Goal: Information Seeking & Learning: Check status

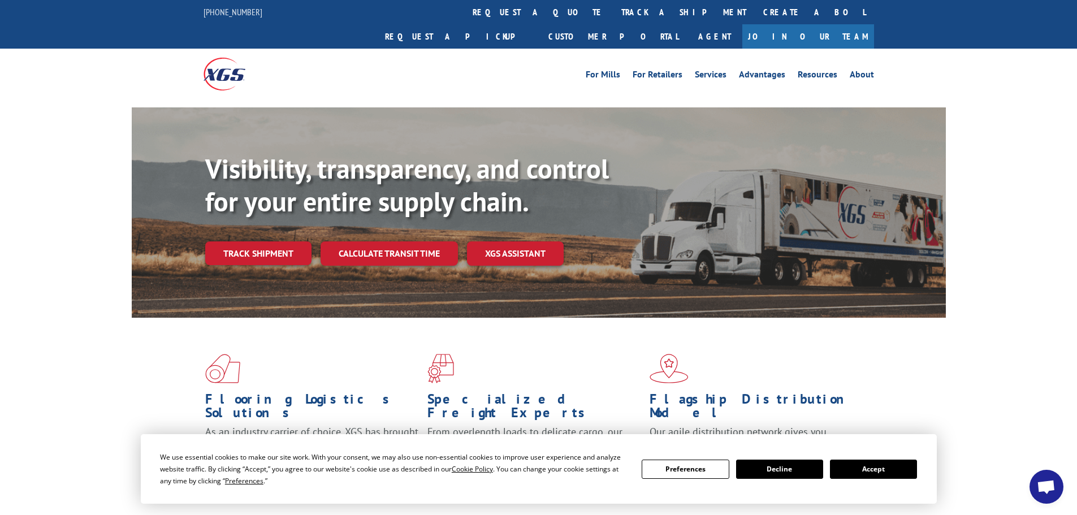
drag, startPoint x: 368, startPoint y: 192, endPoint x: 323, endPoint y: 206, distance: 46.7
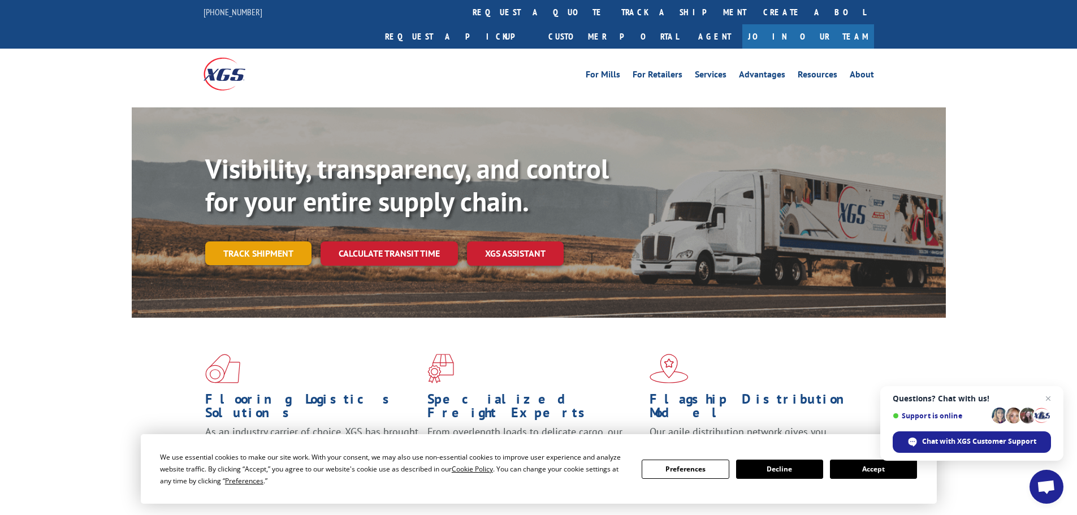
drag, startPoint x: 323, startPoint y: 206, endPoint x: 274, endPoint y: 226, distance: 53.5
click at [274, 241] on link "Track shipment" at bounding box center [258, 253] width 106 height 24
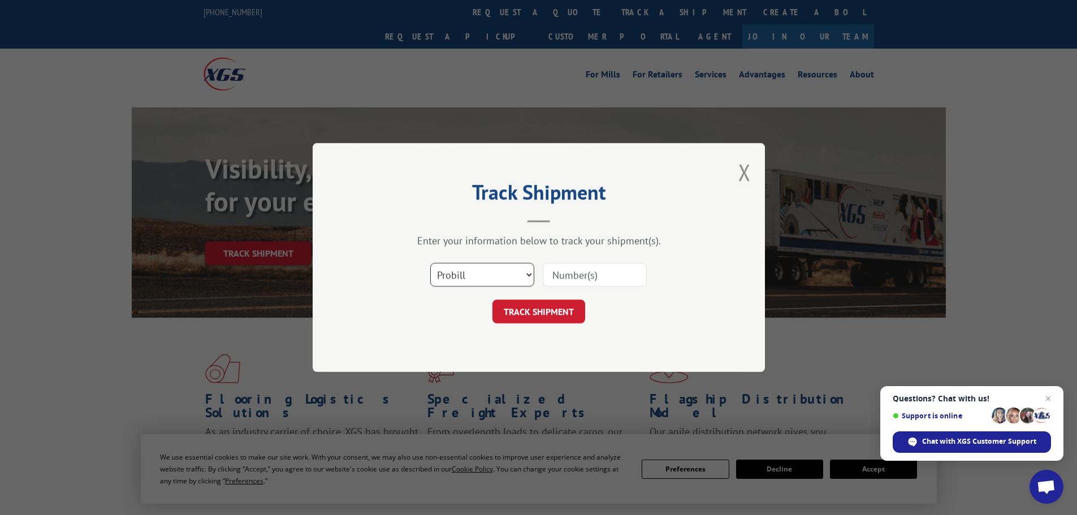
click at [528, 265] on select "Select category... Probill BOL PO" at bounding box center [482, 275] width 104 height 24
select select "bol"
click at [430, 263] on select "Select category... Probill BOL PO" at bounding box center [482, 275] width 104 height 24
paste input "7074373"
type input "7074373"
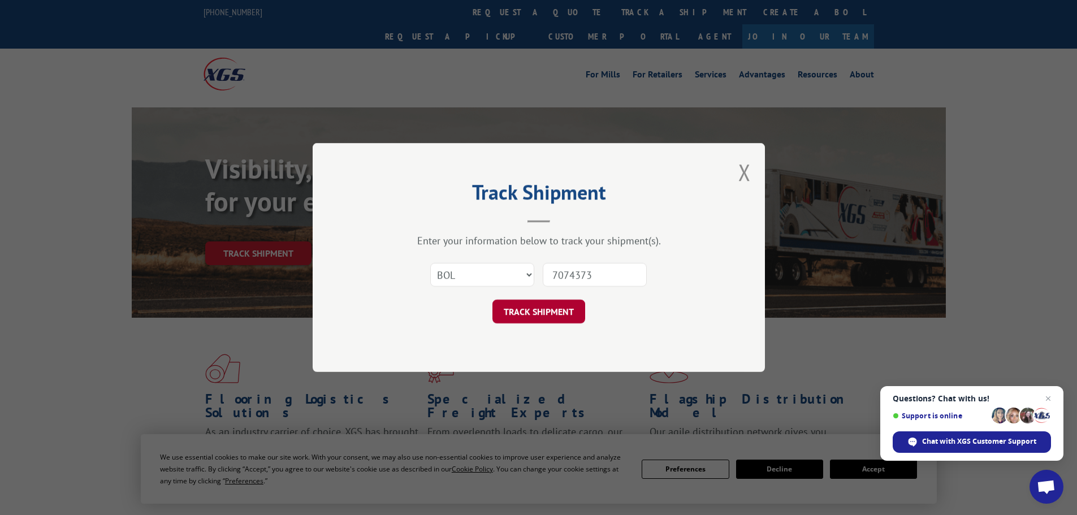
click at [531, 306] on button "TRACK SHIPMENT" at bounding box center [538, 312] width 93 height 24
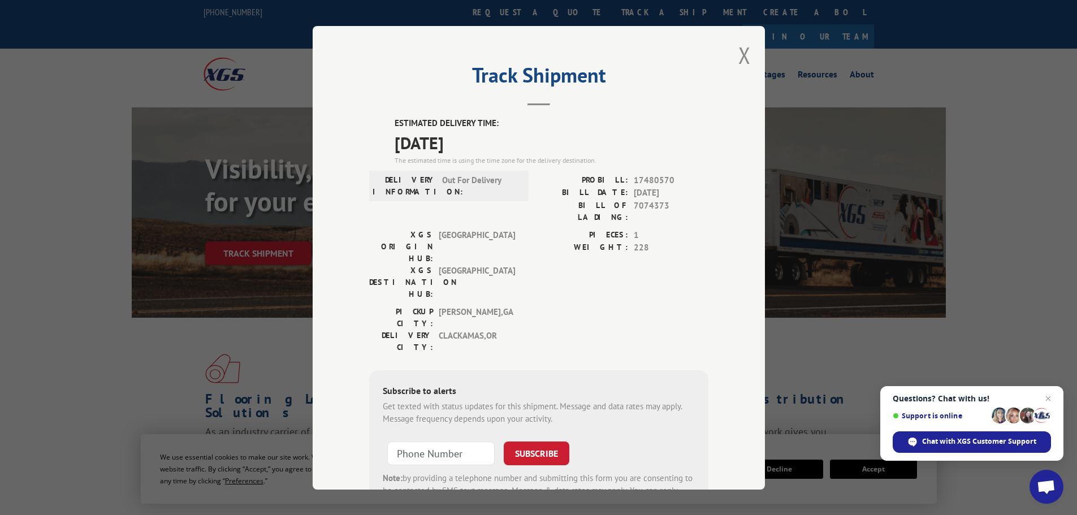
drag, startPoint x: 531, startPoint y: 305, endPoint x: 343, endPoint y: 273, distance: 190.4
click at [343, 273] on div "Track Shipment ESTIMATED DELIVERY TIME: [DATE] The estimated time is using the …" at bounding box center [539, 257] width 452 height 463
click at [733, 51] on div "Track Shipment ESTIMATED DELIVERY TIME: [DATE] The estimated time is using the …" at bounding box center [539, 257] width 452 height 463
click at [738, 53] on button "Close modal" at bounding box center [744, 55] width 12 height 30
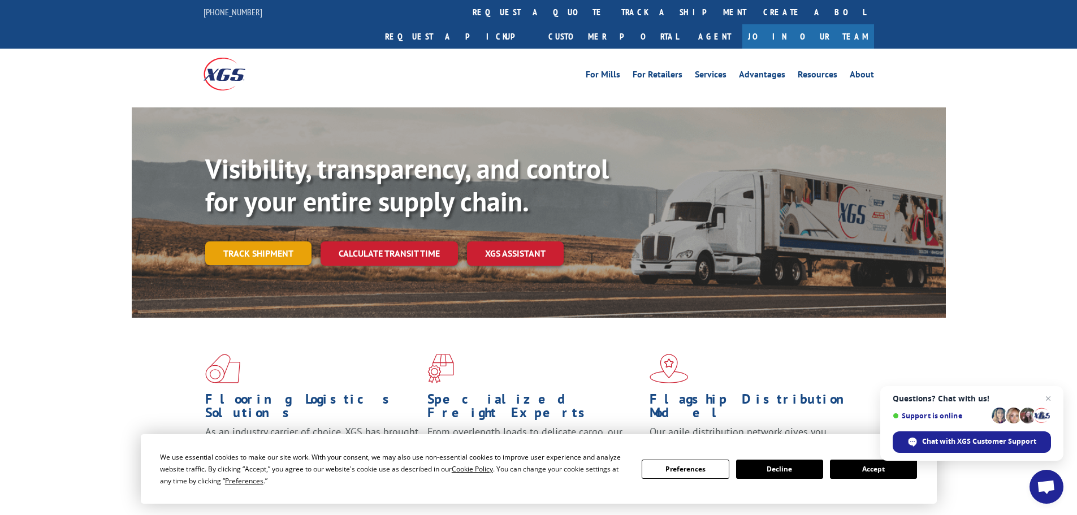
click at [271, 241] on link "Track shipment" at bounding box center [258, 253] width 106 height 24
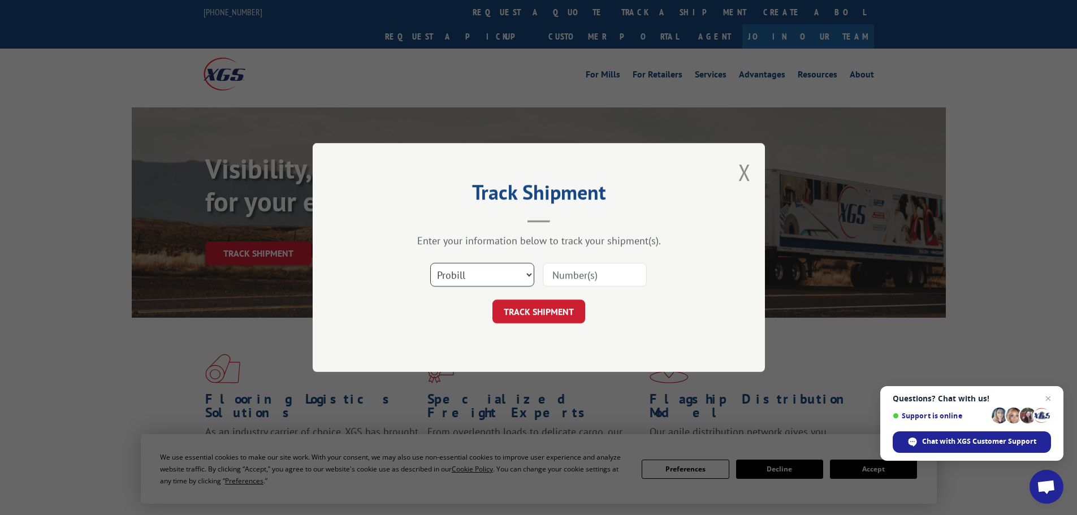
click at [505, 278] on select "Select category... Probill BOL PO" at bounding box center [482, 275] width 104 height 24
select select "bol"
click at [430, 263] on select "Select category... Probill BOL PO" at bounding box center [482, 275] width 104 height 24
paste input "5590299"
type input "5590299"
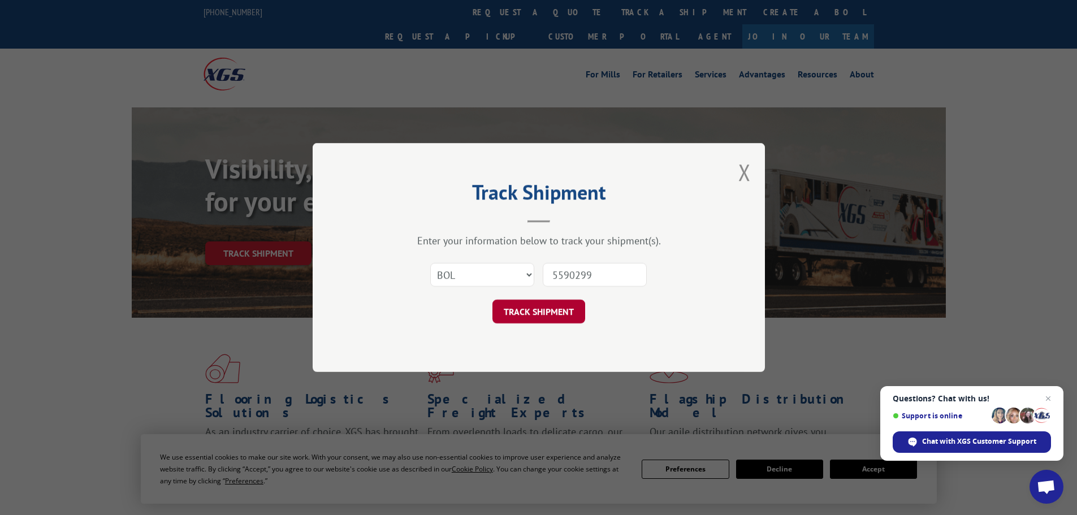
click at [568, 302] on button "TRACK SHIPMENT" at bounding box center [538, 312] width 93 height 24
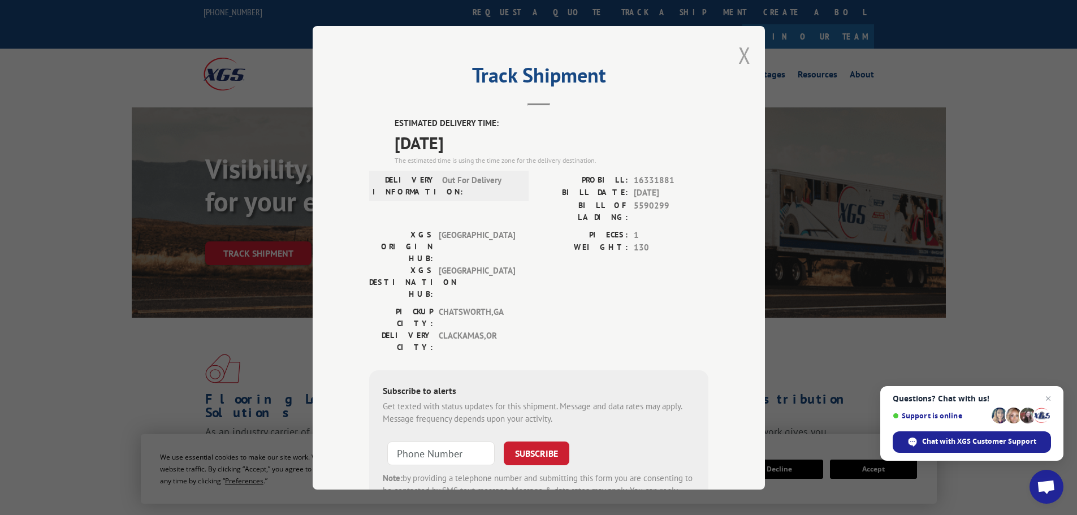
click at [738, 61] on button "Close modal" at bounding box center [744, 55] width 12 height 30
